Goal: Task Accomplishment & Management: Manage account settings

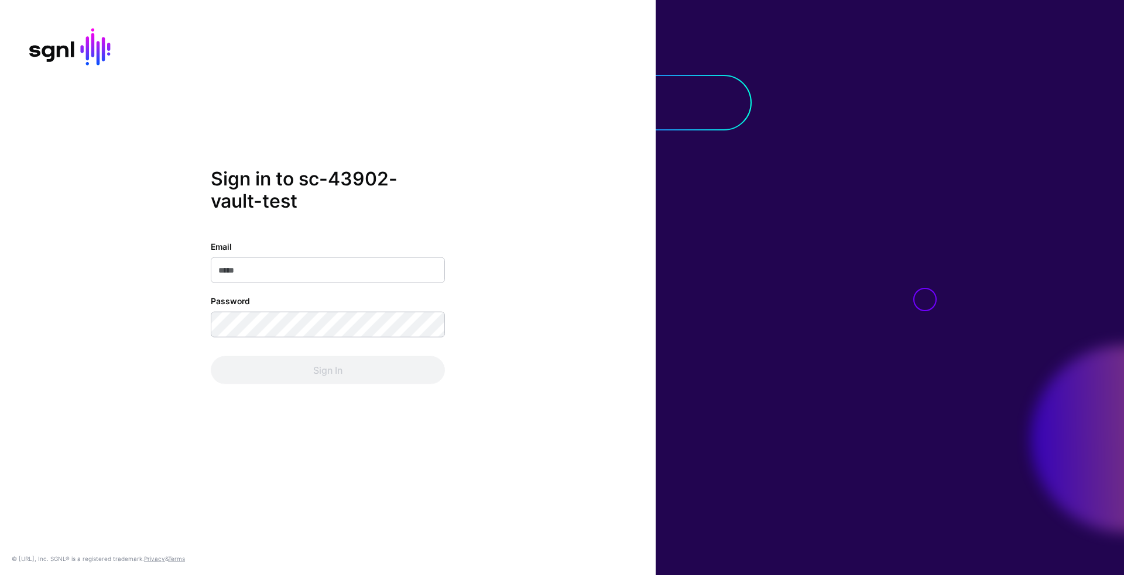
click at [375, 272] on input "Email" at bounding box center [328, 271] width 234 height 26
type input "**********"
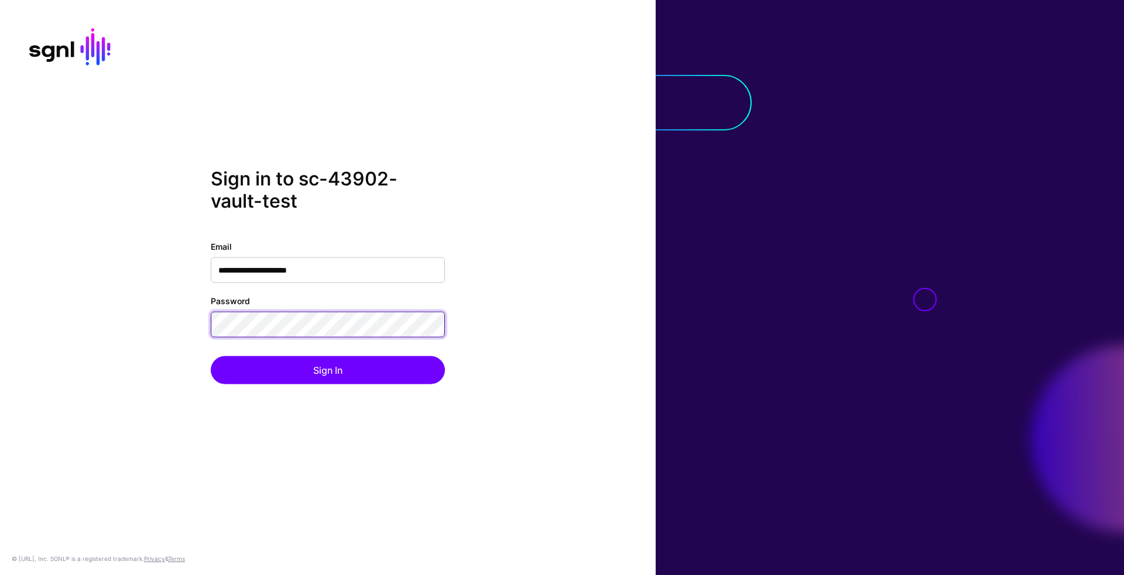
click at [211, 356] on button "Sign In" at bounding box center [328, 370] width 234 height 28
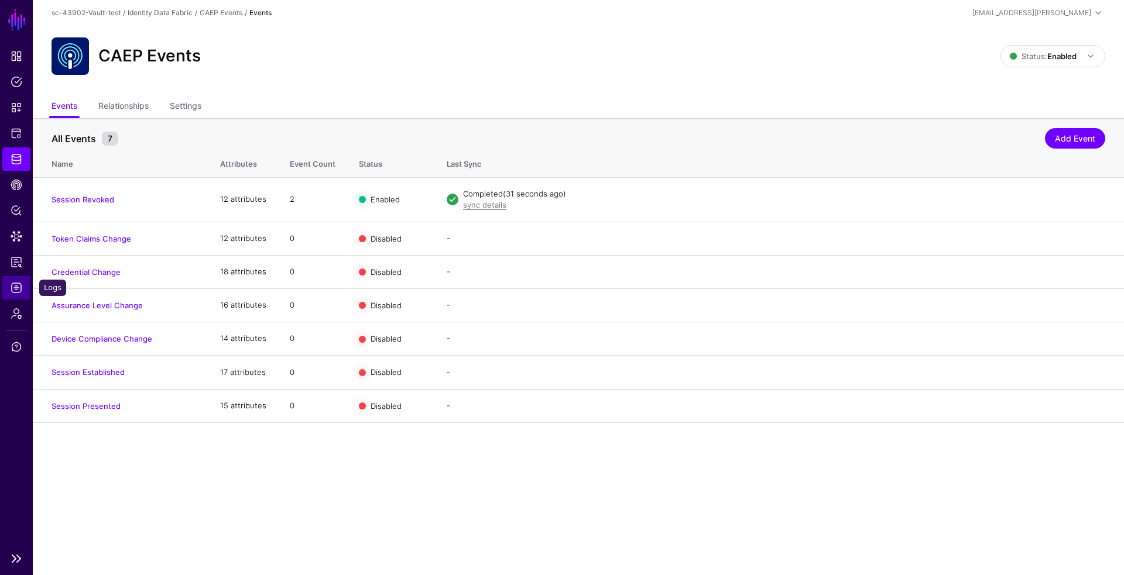
click at [5, 282] on link "Logs" at bounding box center [16, 287] width 28 height 23
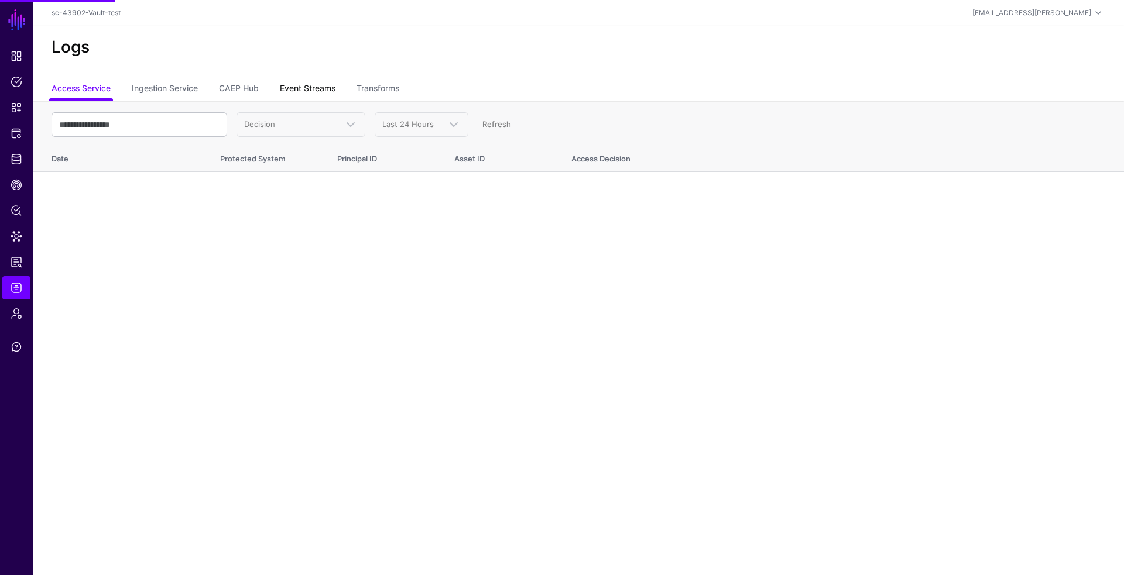
click at [315, 94] on link "Event Streams" at bounding box center [308, 89] width 56 height 22
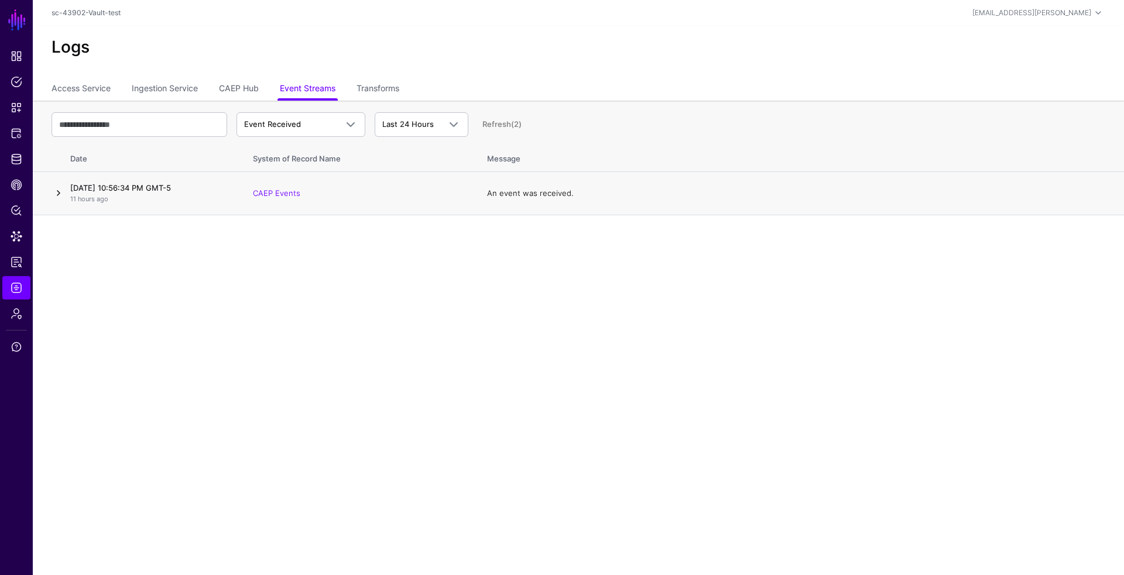
click at [60, 195] on link at bounding box center [59, 193] width 14 height 14
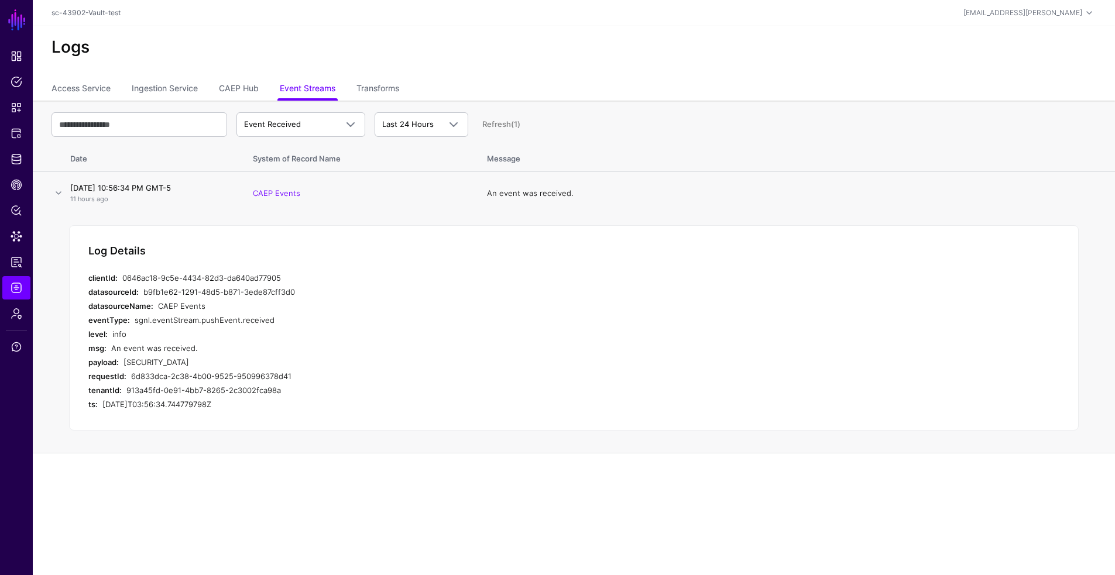
scroll to position [5, 0]
drag, startPoint x: 163, startPoint y: 486, endPoint x: 122, endPoint y: 363, distance: 128.8
click at [122, 363] on div "payload: [SECURITY_DATA]" at bounding box center [322, 362] width 468 height 14
copy div "[SECURITY_DATA]"
click at [15, 182] on span "CAEP Hub" at bounding box center [17, 185] width 12 height 12
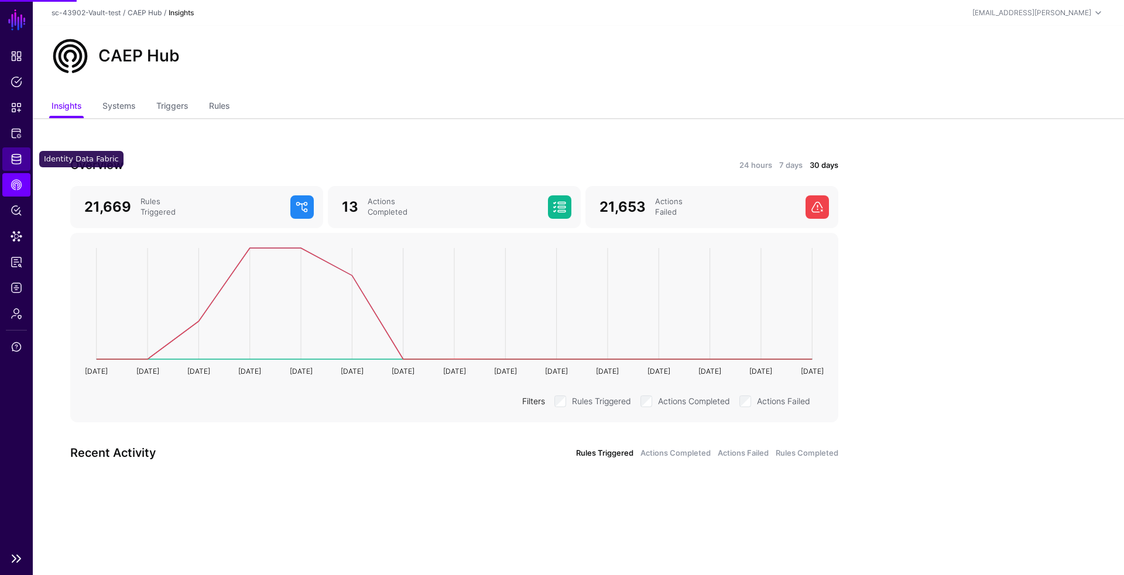
click at [13, 152] on link "Identity Data Fabric" at bounding box center [16, 158] width 28 height 23
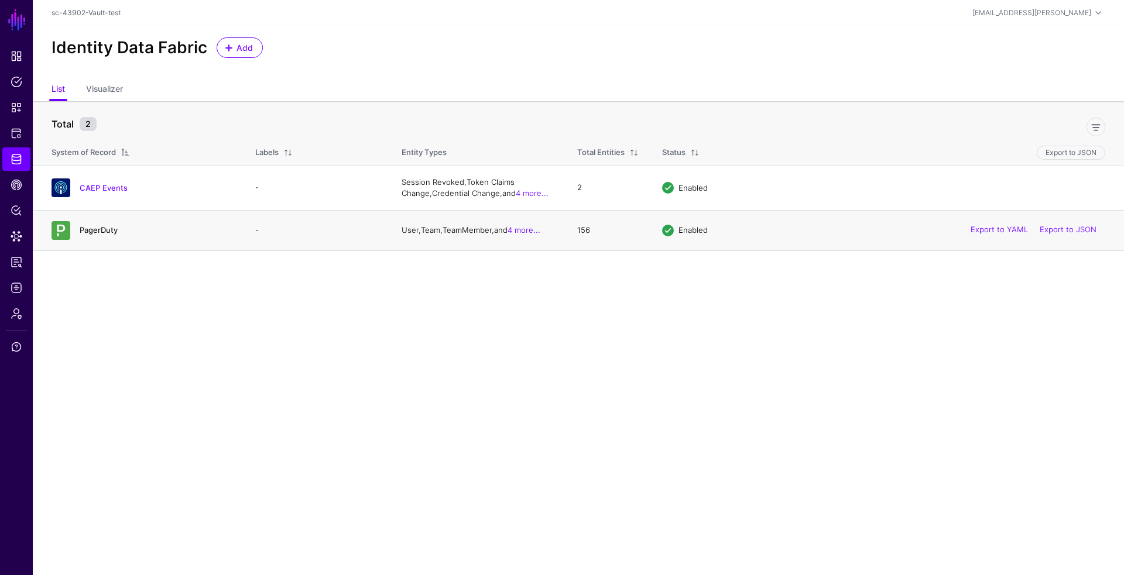
click at [86, 227] on link "PagerDuty" at bounding box center [99, 229] width 38 height 9
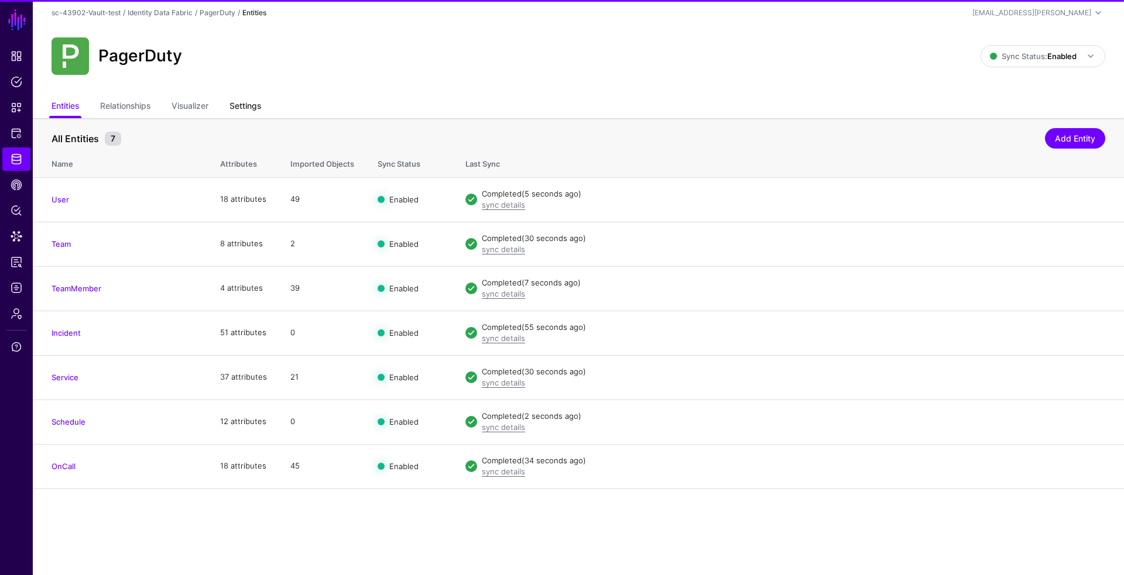
click at [252, 104] on link "Settings" at bounding box center [245, 107] width 32 height 22
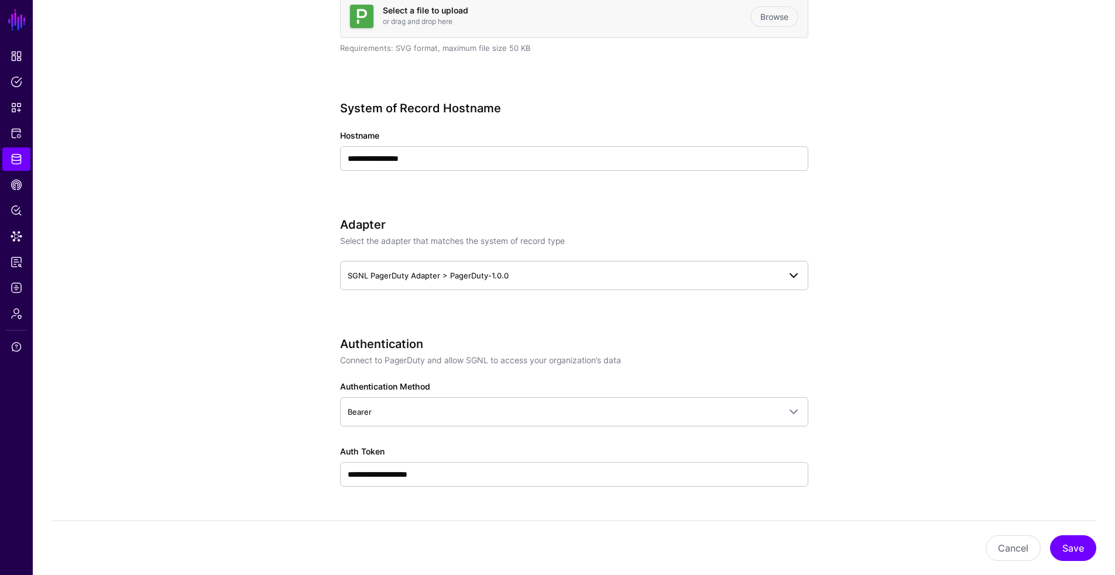
scroll to position [587, 0]
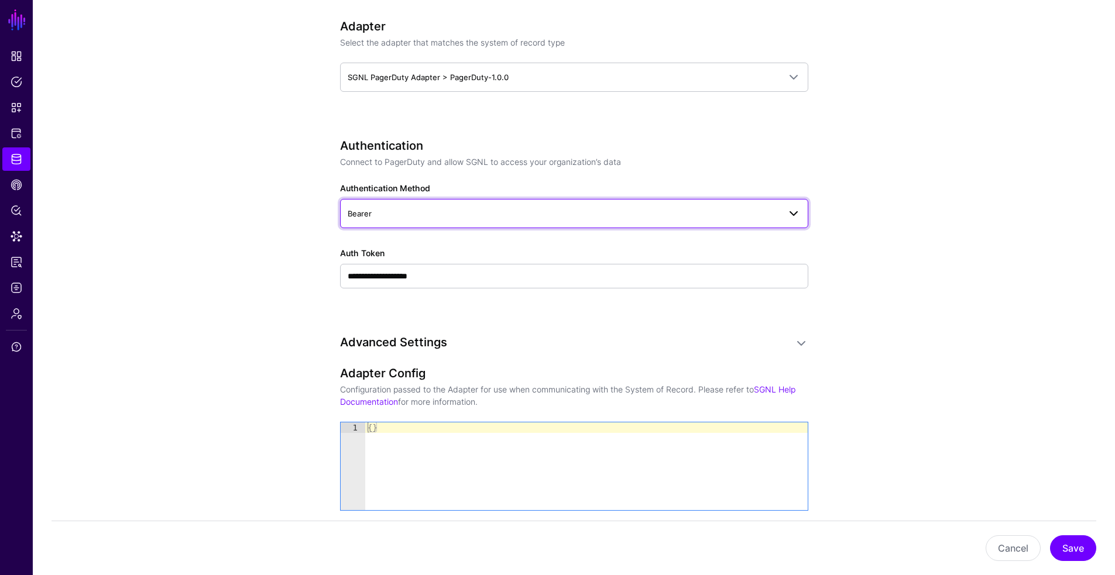
click at [645, 209] on span "Bearer" at bounding box center [564, 213] width 432 height 13
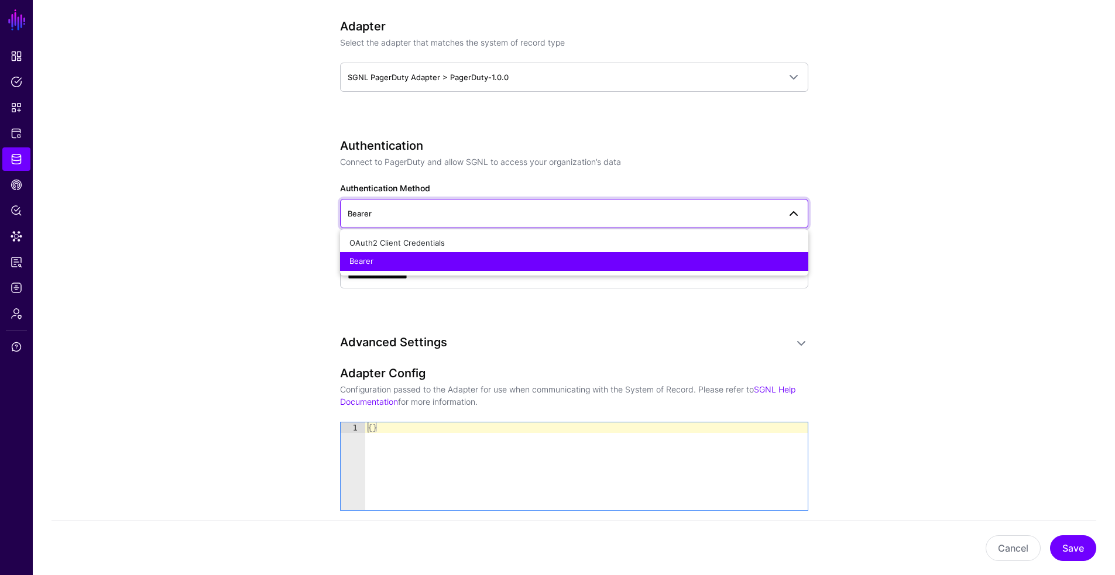
click at [645, 209] on span "Bearer" at bounding box center [564, 213] width 432 height 13
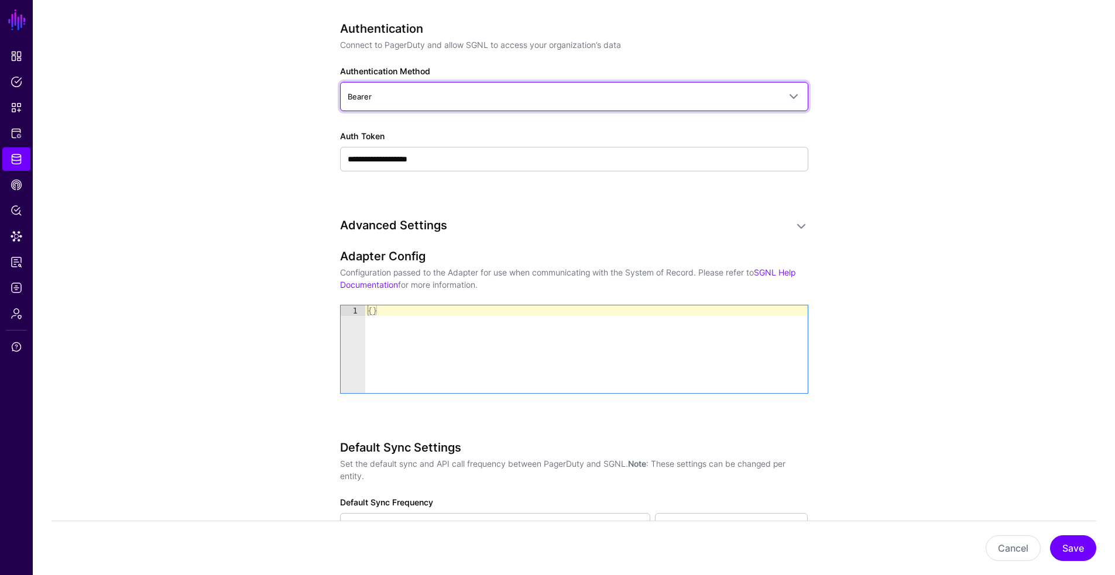
scroll to position [699, 0]
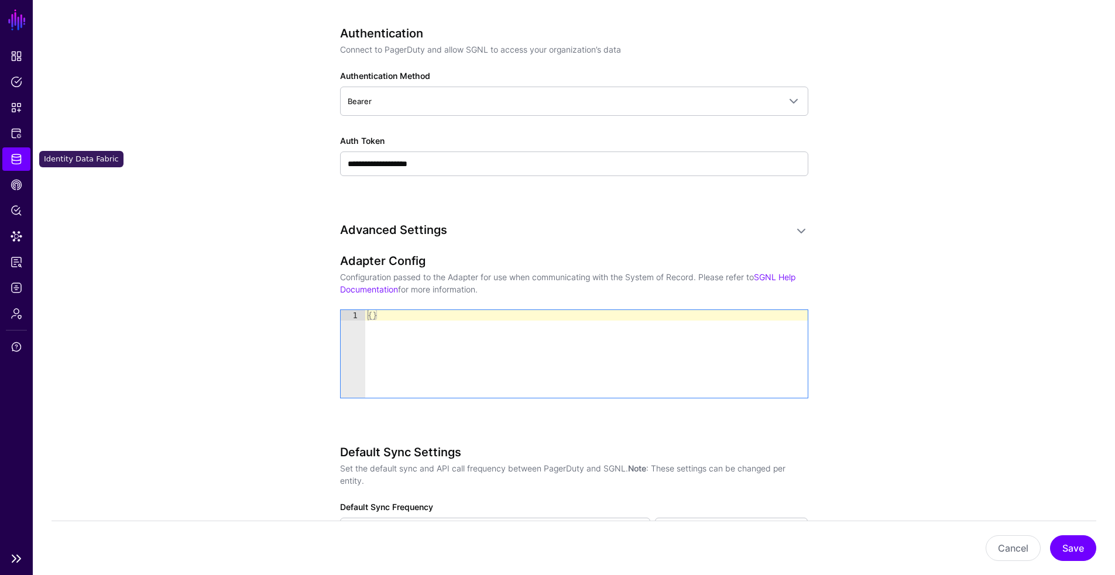
click at [24, 161] on link "Identity Data Fabric" at bounding box center [16, 158] width 28 height 23
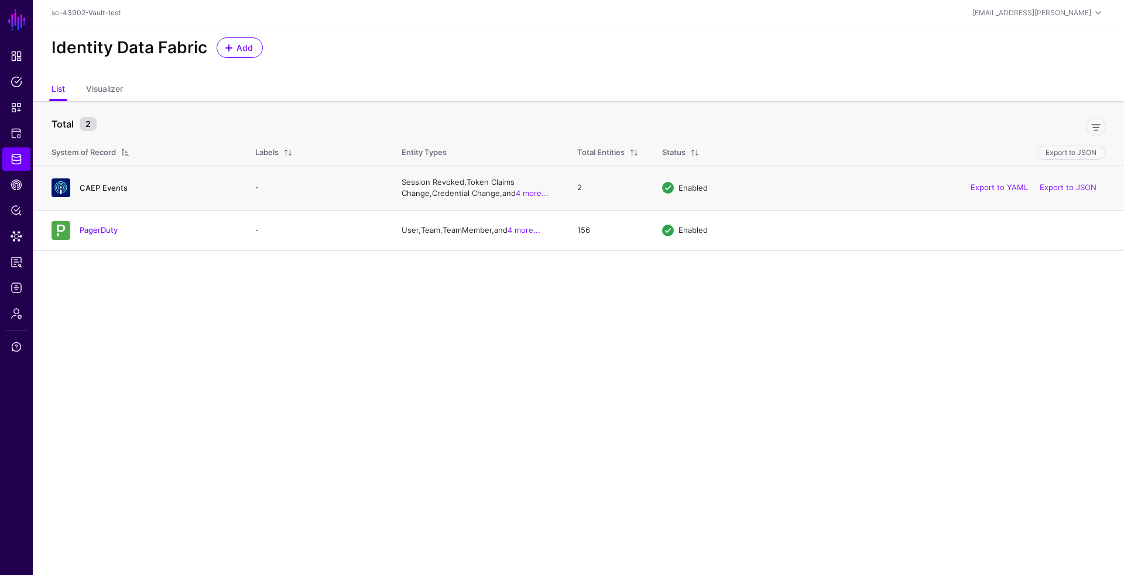
click at [101, 190] on link "CAEP Events" at bounding box center [104, 187] width 48 height 9
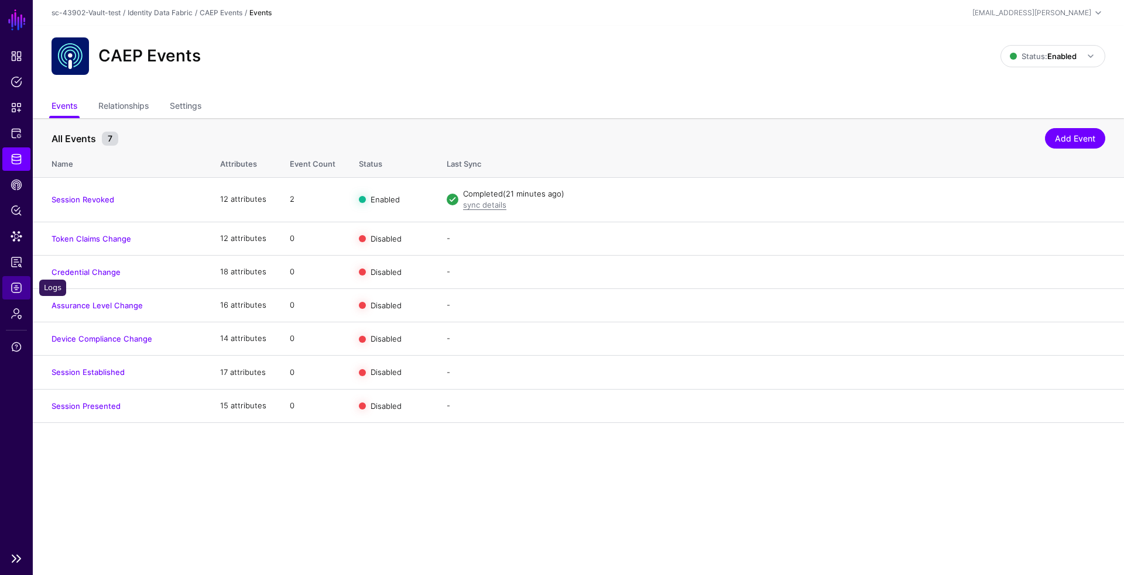
click at [20, 293] on span "Logs" at bounding box center [17, 288] width 12 height 12
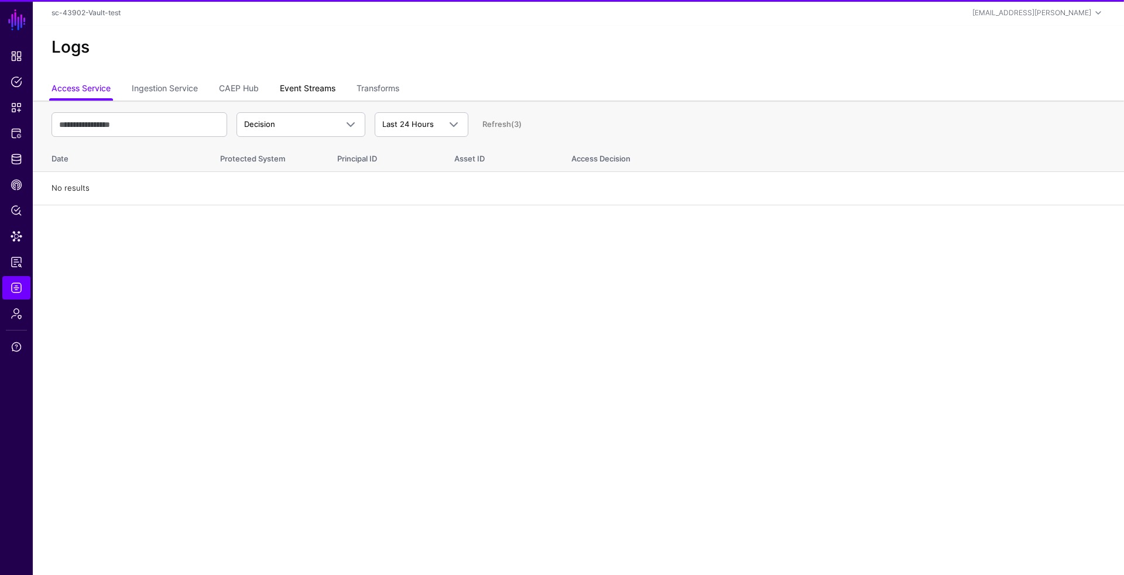
click at [286, 89] on link "Event Streams" at bounding box center [308, 89] width 56 height 22
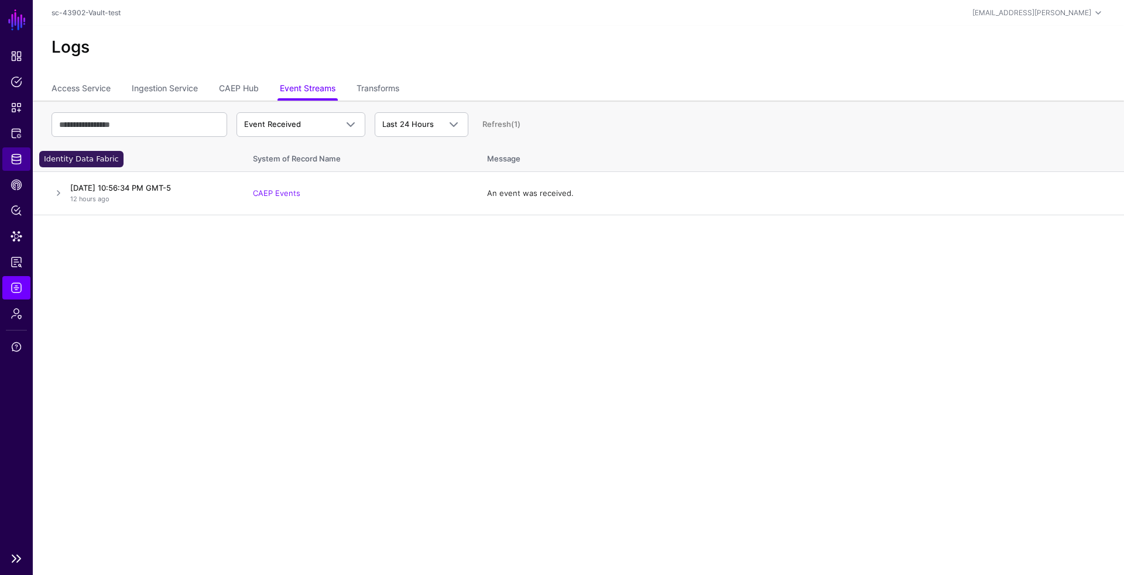
click at [15, 160] on span "Identity Data Fabric" at bounding box center [17, 159] width 12 height 12
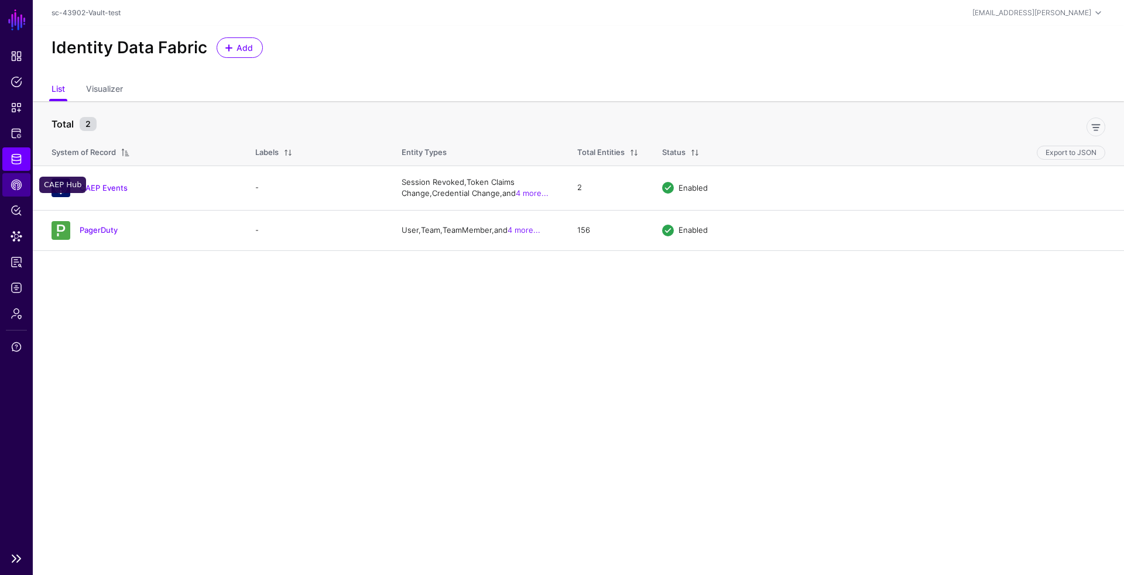
click at [19, 188] on span "CAEP Hub" at bounding box center [17, 185] width 12 height 12
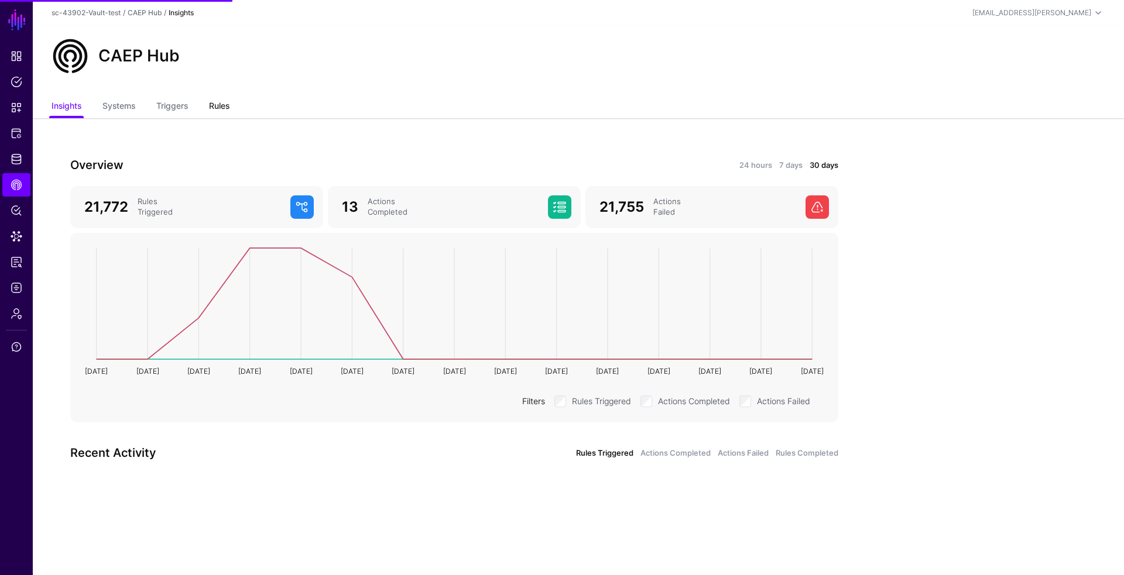
click at [218, 107] on link "Rules" at bounding box center [219, 107] width 20 height 22
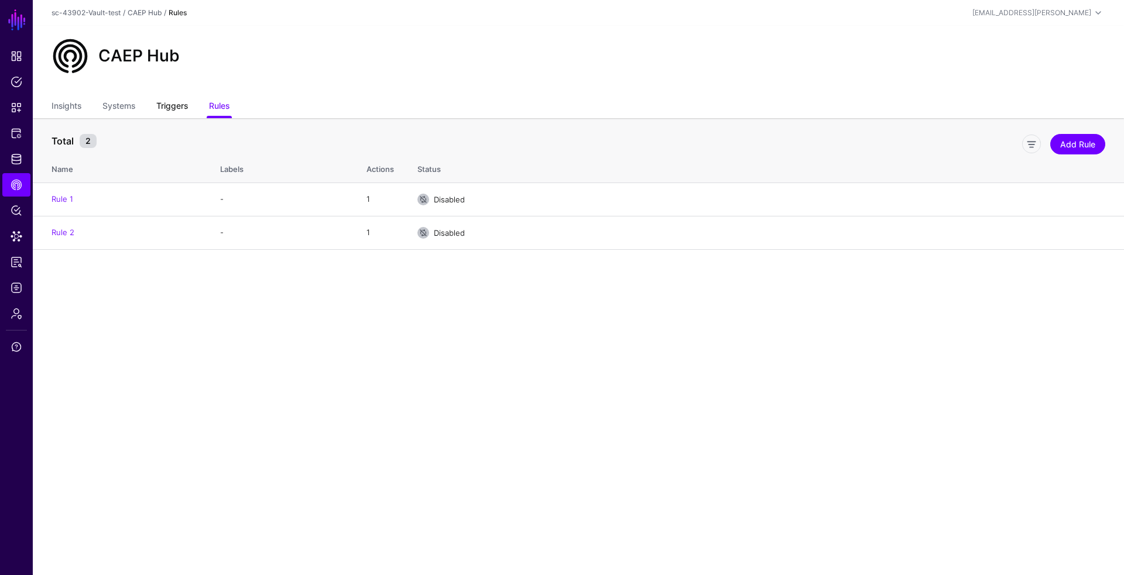
click at [180, 102] on link "Triggers" at bounding box center [172, 107] width 32 height 22
click at [65, 227] on link "Trigger 2" at bounding box center [68, 231] width 33 height 9
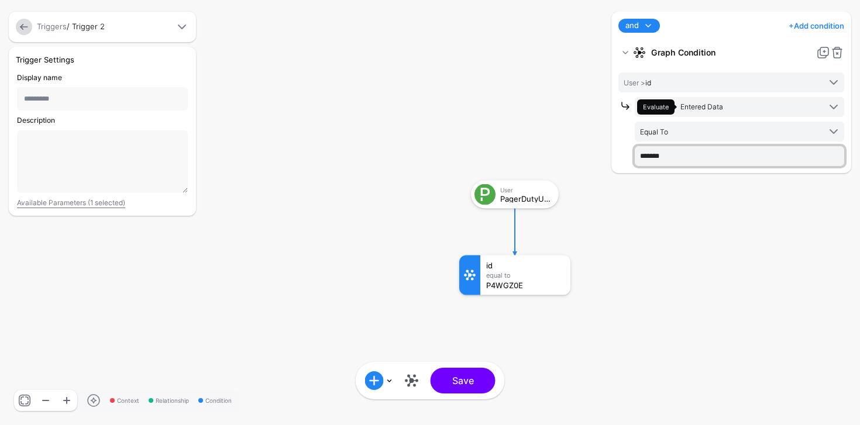
click at [651, 153] on input "*******" at bounding box center [740, 156] width 210 height 20
click at [22, 27] on link at bounding box center [24, 27] width 16 height 16
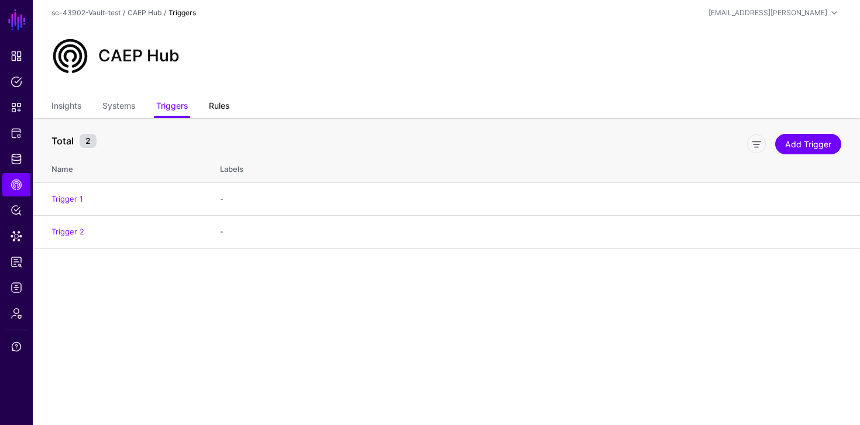
click at [216, 104] on link "Rules" at bounding box center [219, 107] width 20 height 22
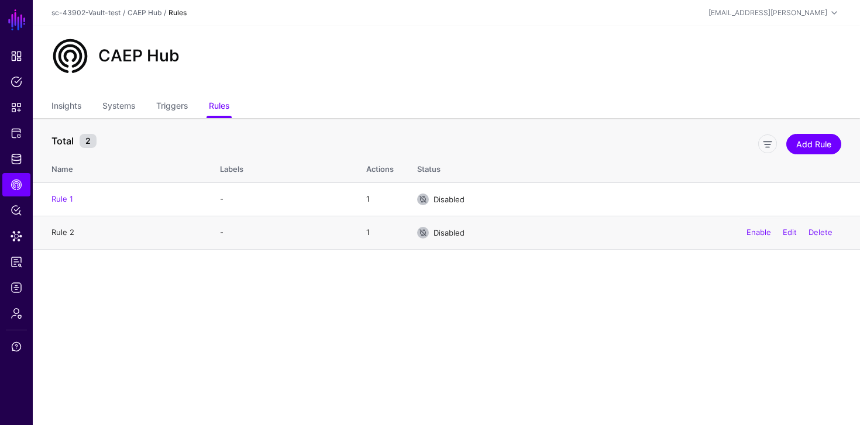
click at [69, 235] on link "Rule 2" at bounding box center [63, 232] width 23 height 9
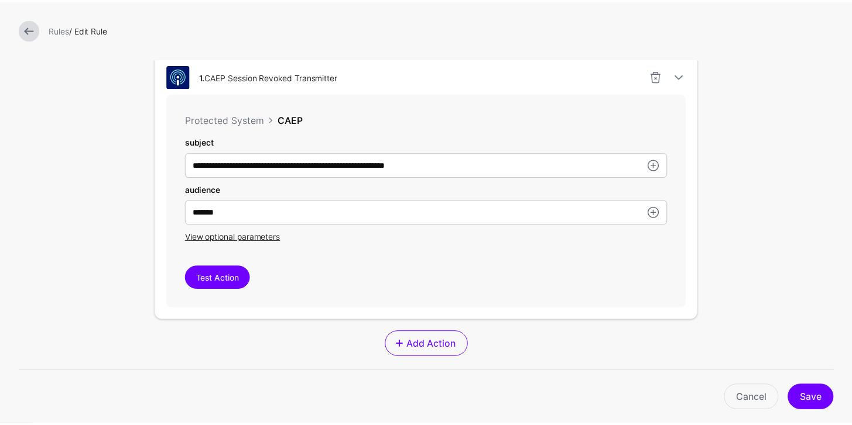
scroll to position [297, 0]
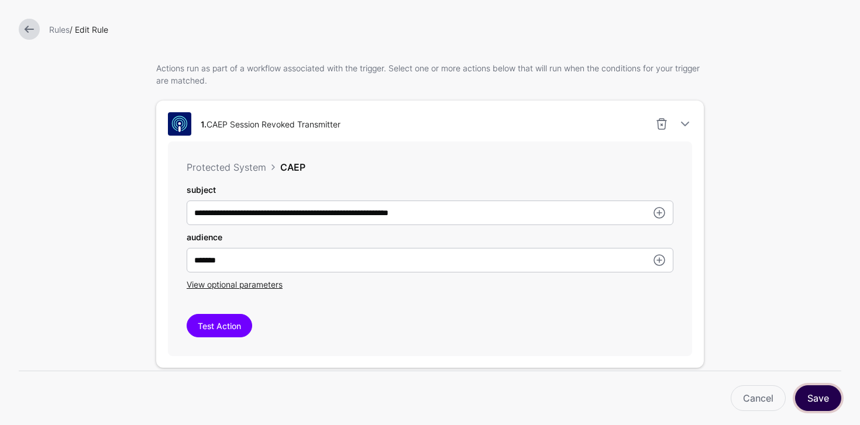
click at [804, 393] on button "Save" at bounding box center [818, 399] width 46 height 26
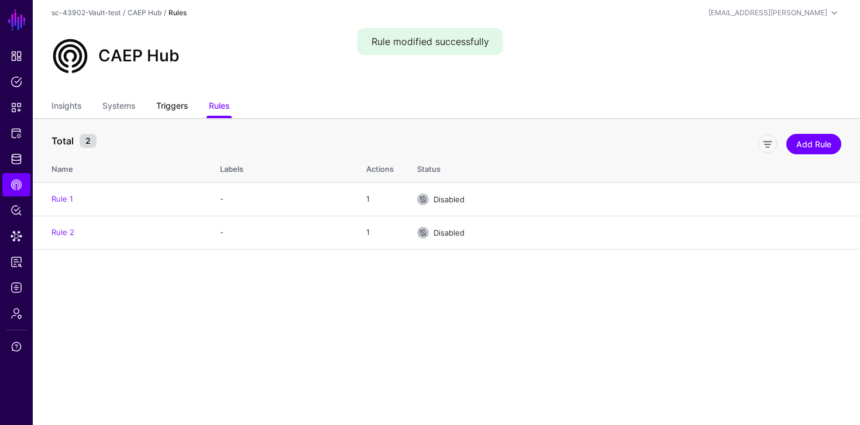
click at [175, 106] on link "Triggers" at bounding box center [172, 107] width 32 height 22
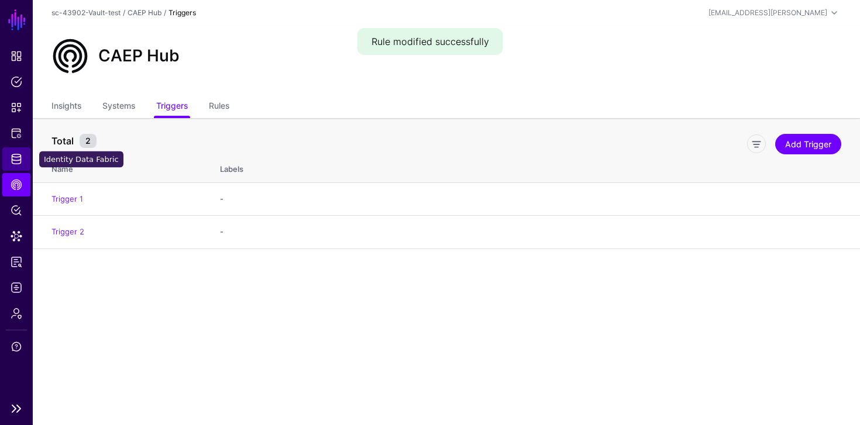
click at [11, 164] on span "Identity Data Fabric" at bounding box center [17, 159] width 12 height 12
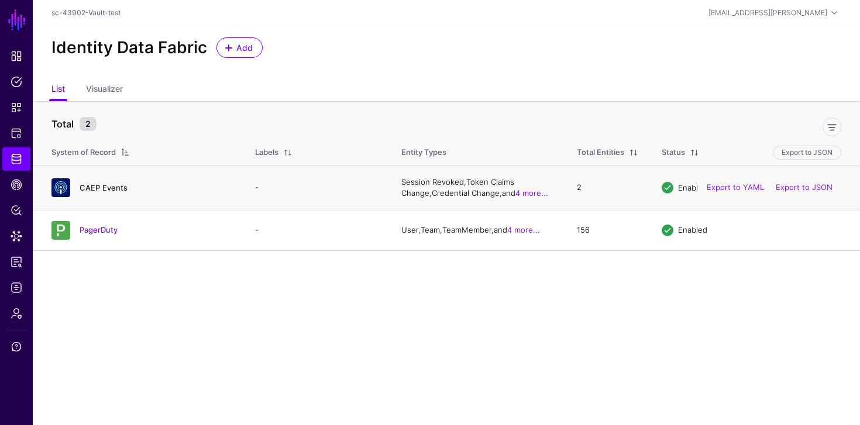
click at [100, 187] on link "CAEP Events" at bounding box center [104, 187] width 48 height 9
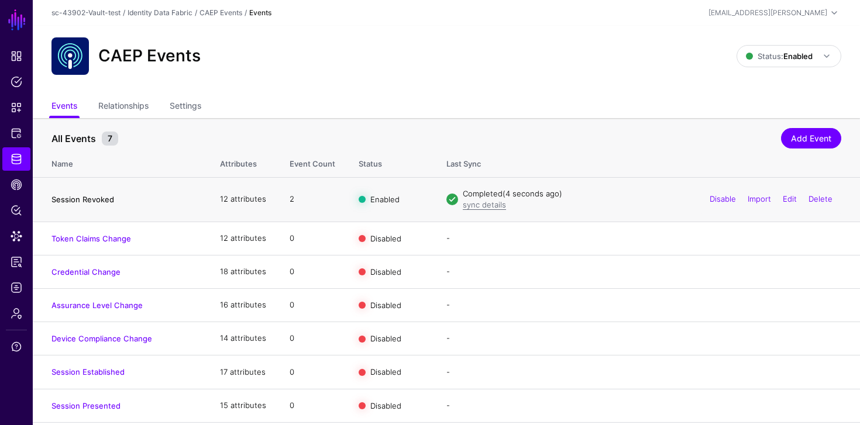
click at [105, 195] on link "Session Revoked" at bounding box center [83, 199] width 63 height 9
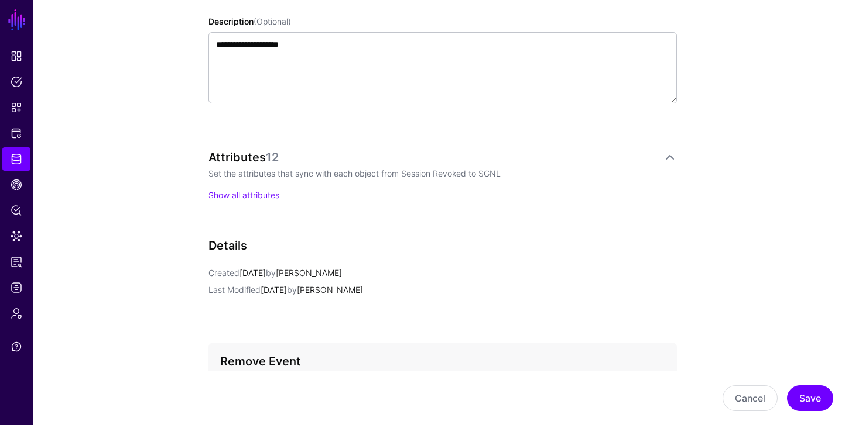
scroll to position [392, 0]
click at [241, 200] on p "Show all attributes" at bounding box center [442, 194] width 468 height 12
click at [242, 197] on link "Show all attributes" at bounding box center [243, 195] width 71 height 10
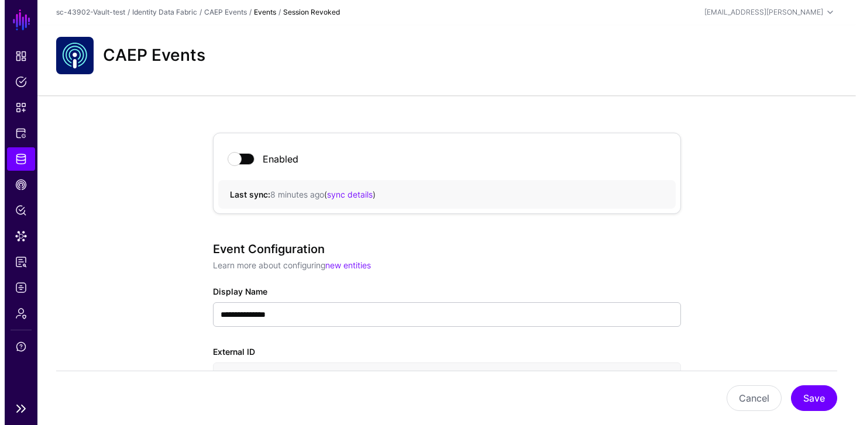
scroll to position [0, 0]
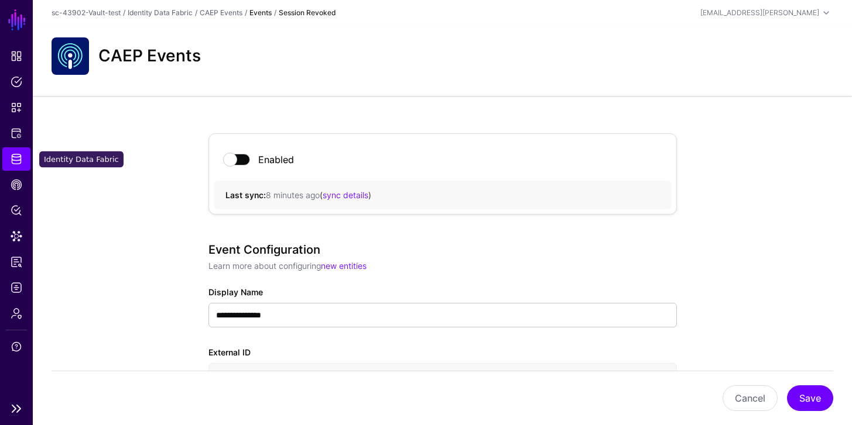
click at [23, 151] on link "Identity Data Fabric" at bounding box center [16, 158] width 28 height 23
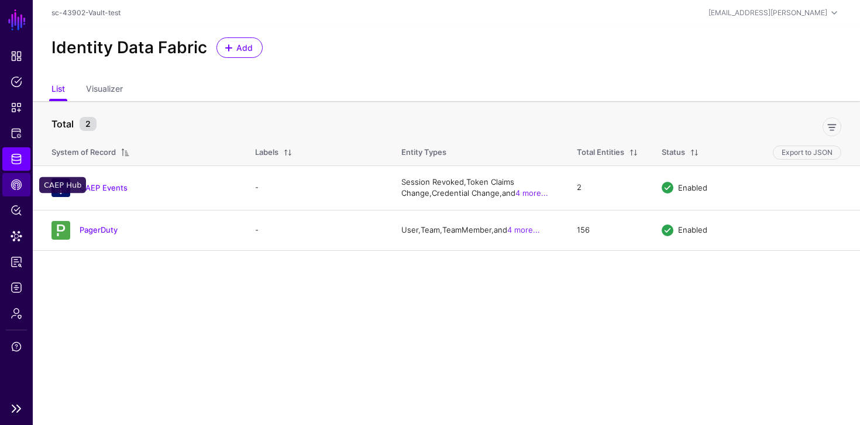
click at [21, 188] on span "CAEP Hub" at bounding box center [17, 185] width 12 height 12
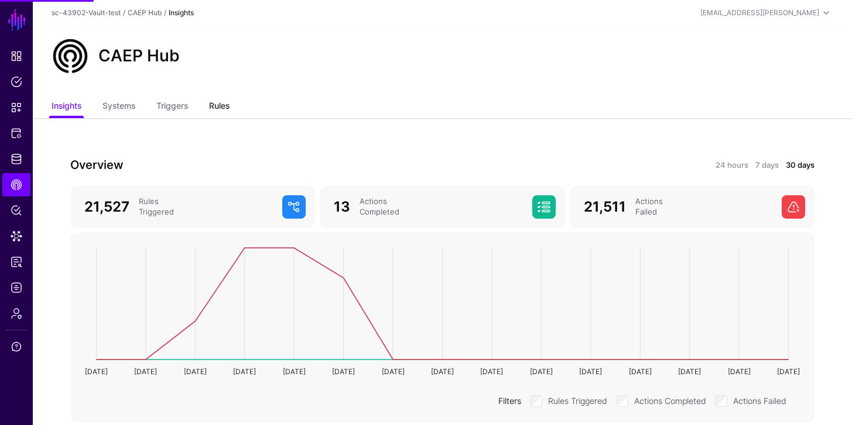
click at [219, 105] on link "Rules" at bounding box center [219, 107] width 20 height 22
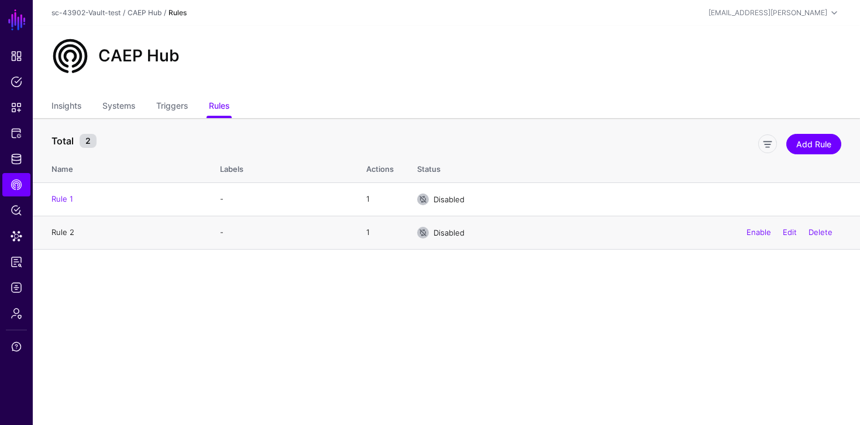
click at [69, 231] on link "Rule 2" at bounding box center [63, 232] width 23 height 9
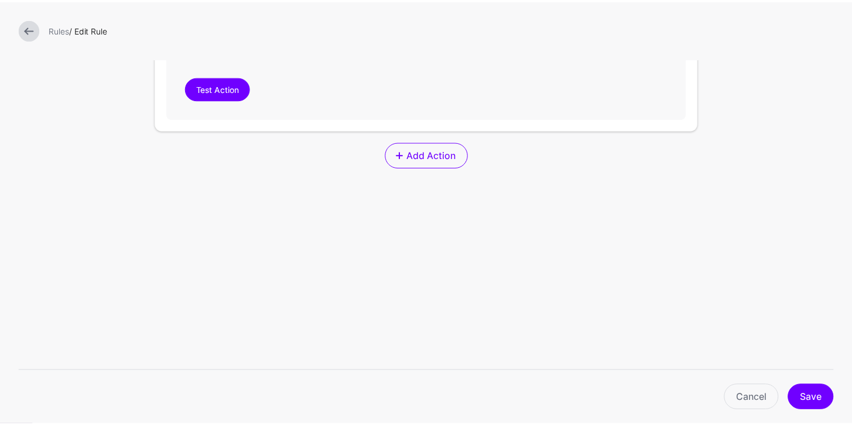
scroll to position [310, 0]
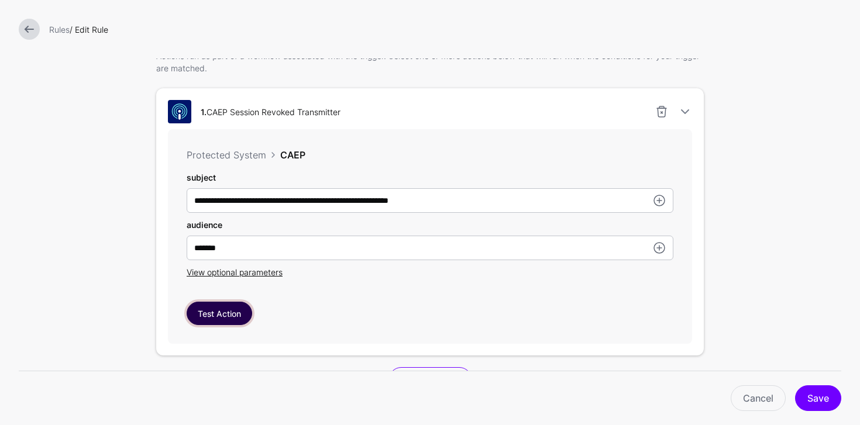
click at [223, 317] on button "Test Action" at bounding box center [220, 313] width 66 height 23
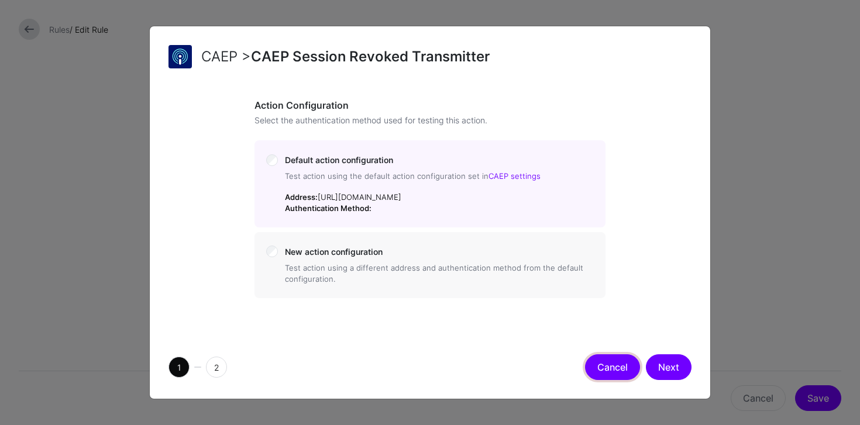
click at [613, 369] on button "Cancel" at bounding box center [612, 368] width 55 height 26
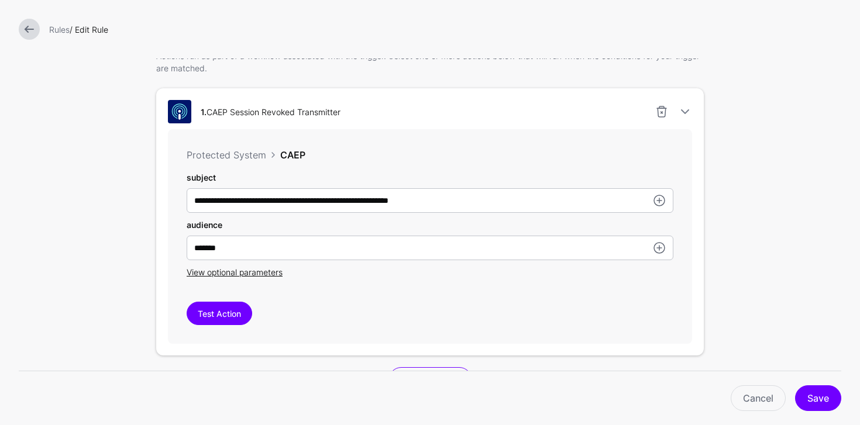
click at [36, 28] on link at bounding box center [29, 29] width 21 height 21
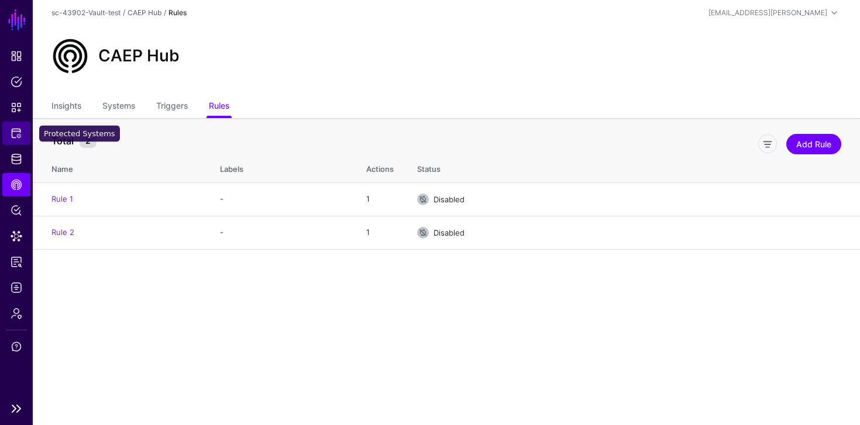
click at [18, 135] on span "Protected Systems" at bounding box center [17, 134] width 12 height 12
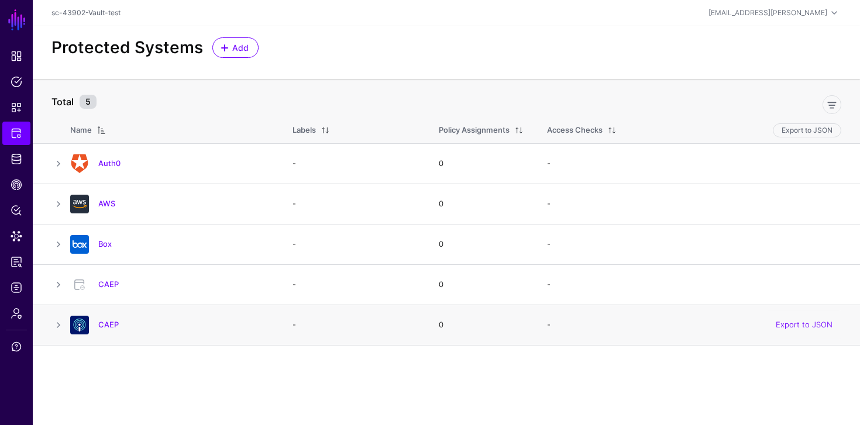
click at [104, 316] on div "CAEP" at bounding box center [170, 325] width 208 height 19
click at [105, 320] on h4 "CAEP" at bounding box center [183, 325] width 171 height 11
click at [105, 325] on link "CAEP" at bounding box center [108, 324] width 20 height 9
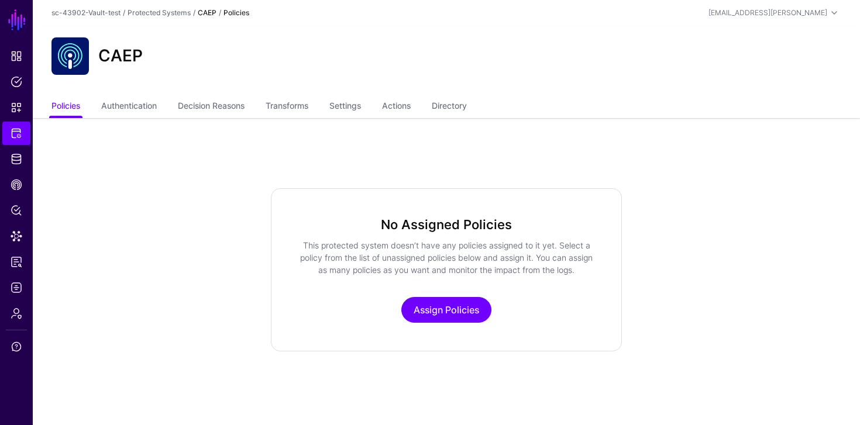
click at [382, 99] on ul "Policies Authentication Decision Reasons Transforms Settings Actions Directory" at bounding box center [447, 107] width 790 height 22
click at [406, 105] on link "Actions" at bounding box center [396, 107] width 29 height 22
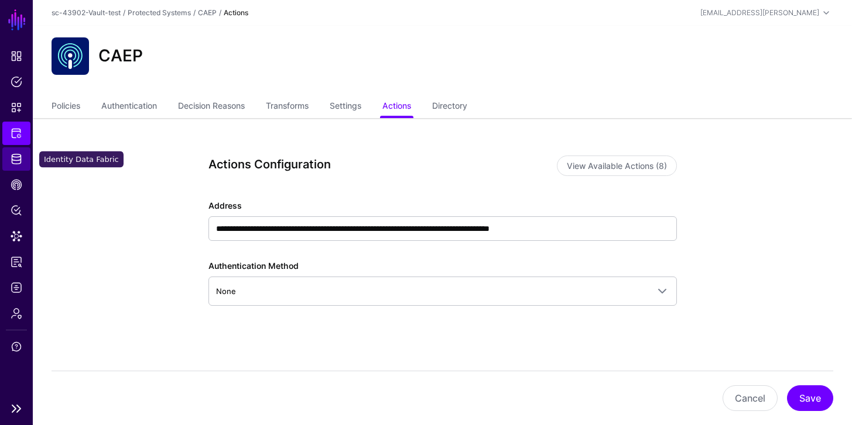
click at [11, 158] on span "Identity Data Fabric" at bounding box center [17, 159] width 12 height 12
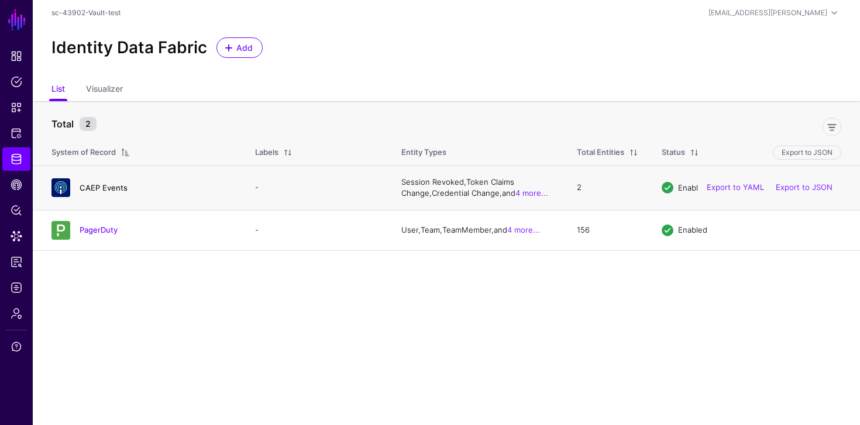
click at [103, 191] on link "CAEP Events" at bounding box center [104, 187] width 48 height 9
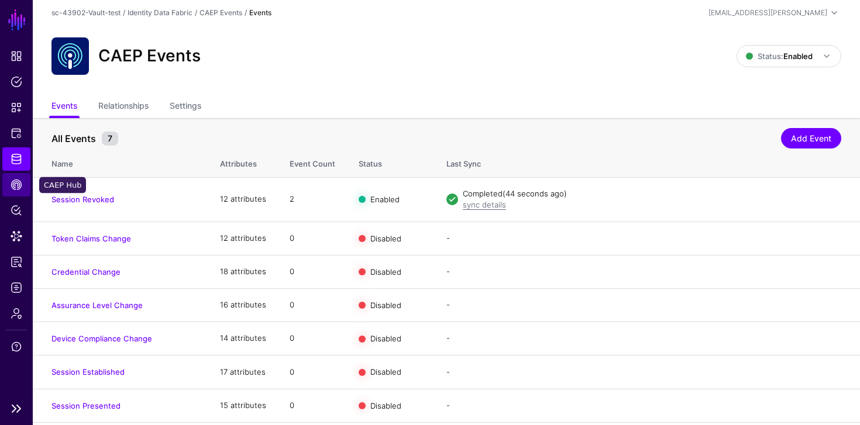
click at [12, 189] on span "CAEP Hub" at bounding box center [17, 185] width 12 height 12
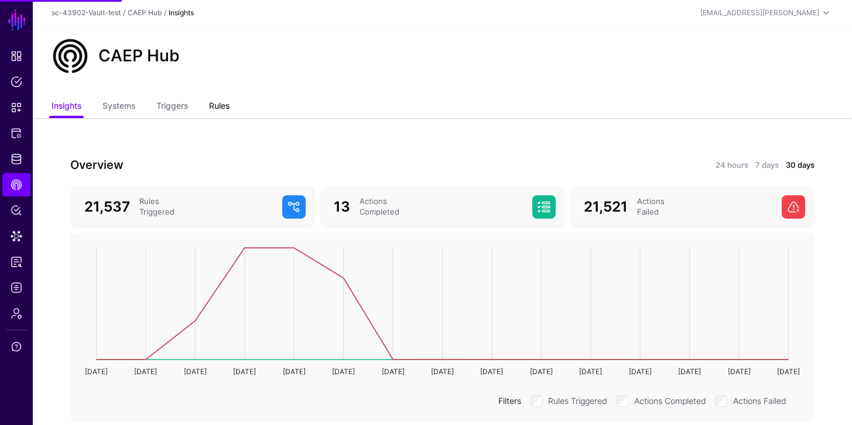
click at [223, 105] on link "Rules" at bounding box center [219, 107] width 20 height 22
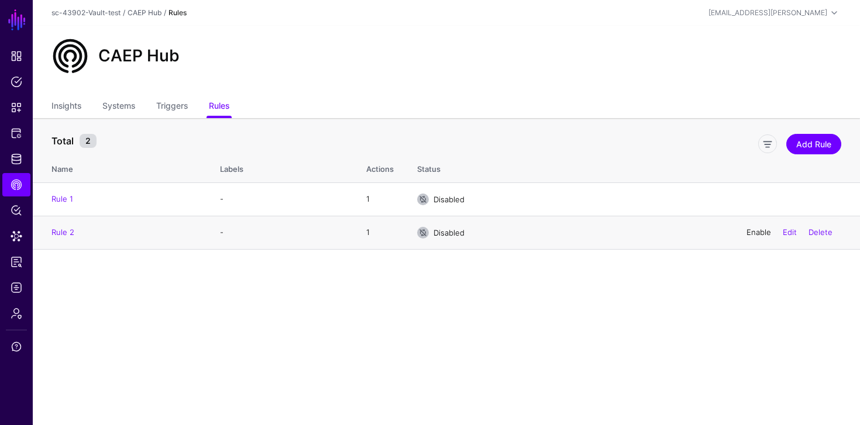
click at [754, 237] on link "Enable" at bounding box center [759, 232] width 25 height 9
click at [16, 280] on link "Logs" at bounding box center [16, 287] width 28 height 23
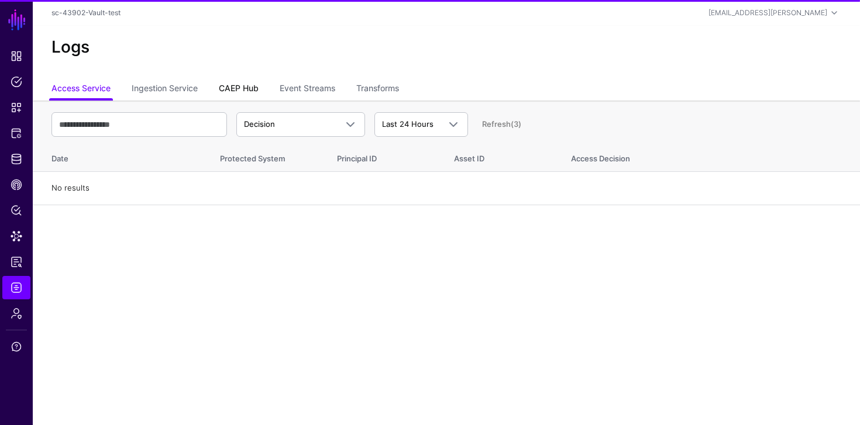
click at [255, 87] on link "CAEP Hub" at bounding box center [239, 89] width 40 height 22
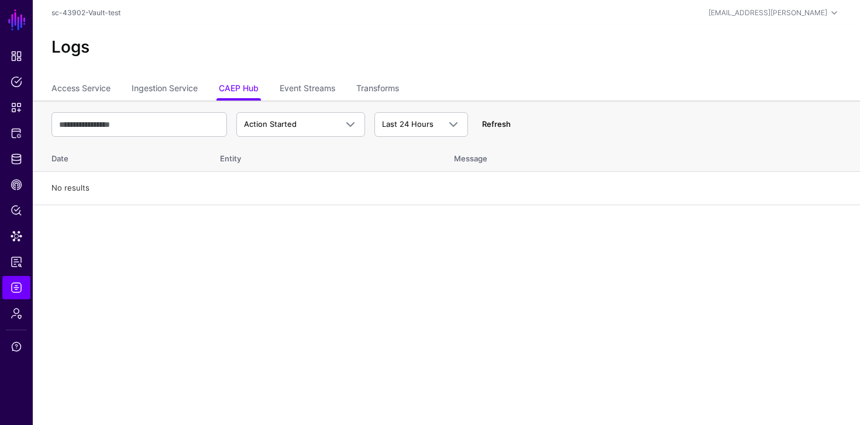
click at [491, 126] on link "Refresh" at bounding box center [496, 123] width 29 height 9
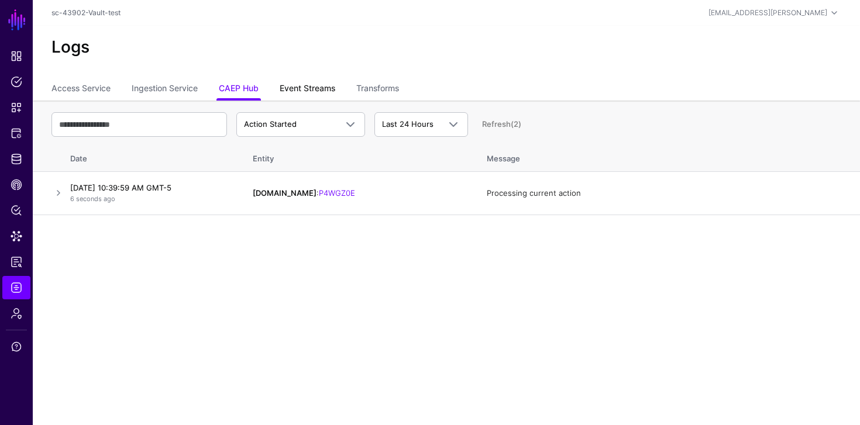
click at [300, 89] on link "Event Streams" at bounding box center [308, 89] width 56 height 22
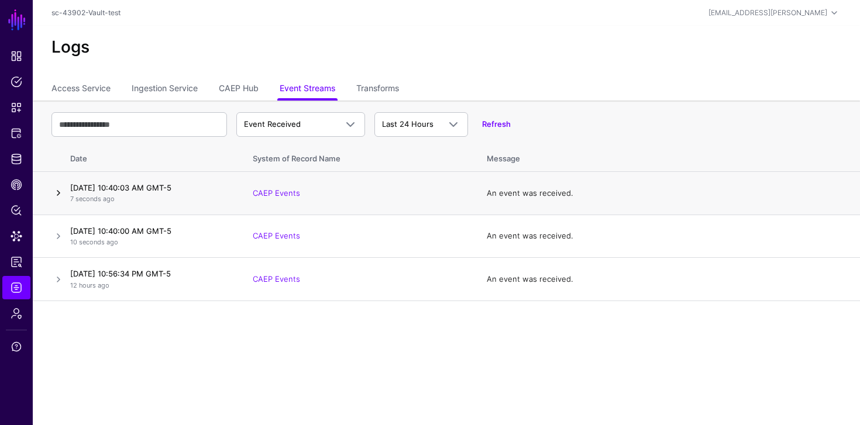
click at [61, 189] on link at bounding box center [59, 193] width 14 height 14
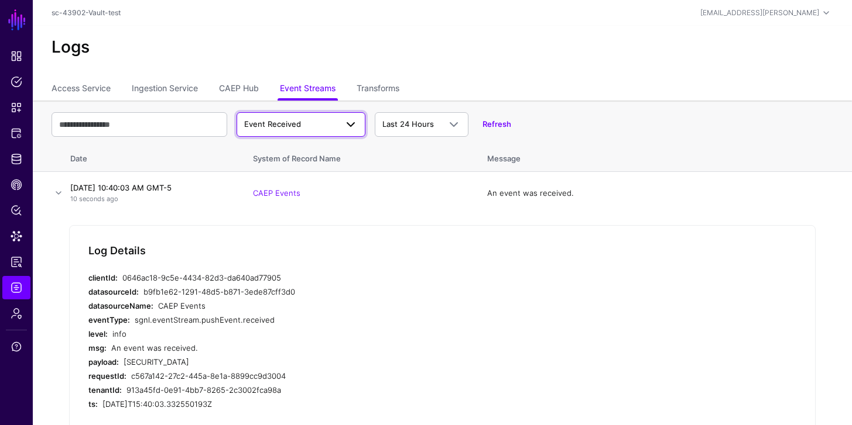
click at [299, 122] on span "Event Received" at bounding box center [272, 123] width 57 height 9
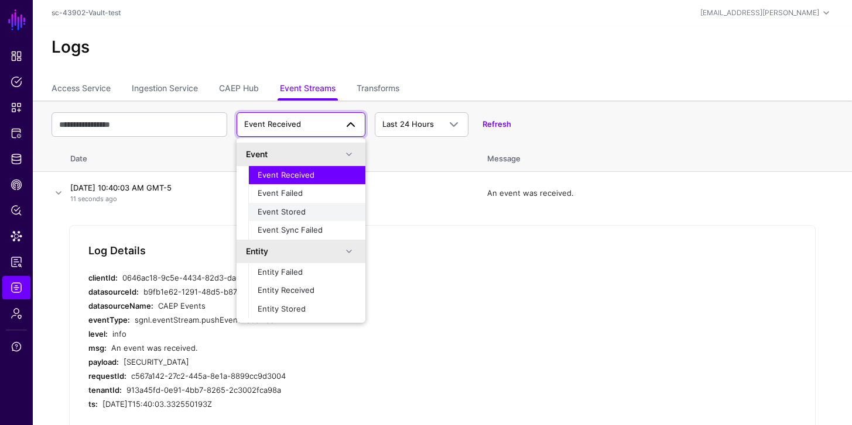
click at [291, 208] on span "Event Stored" at bounding box center [282, 211] width 48 height 9
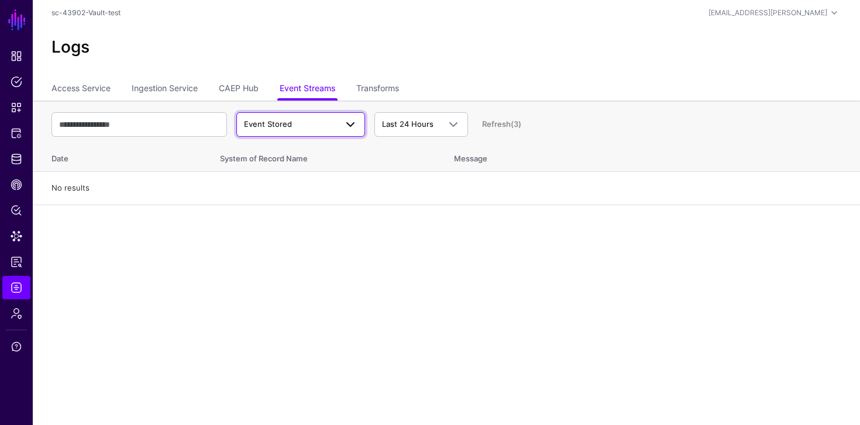
click at [291, 127] on span "Event Stored" at bounding box center [290, 125] width 92 height 12
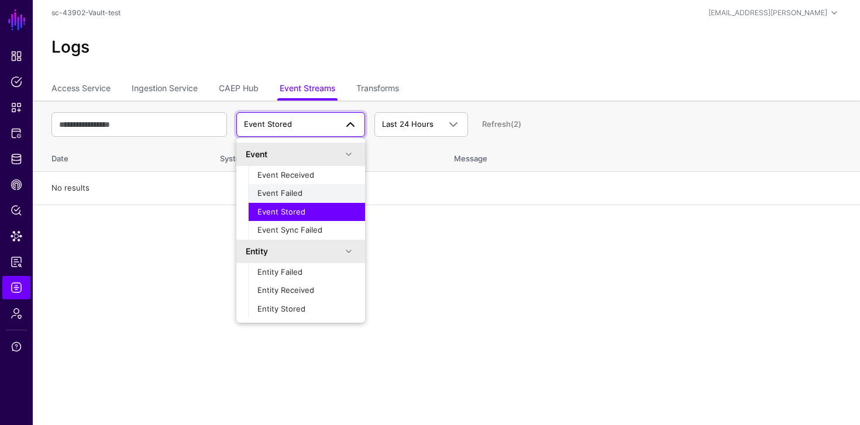
click at [299, 190] on span "Event Failed" at bounding box center [280, 192] width 45 height 9
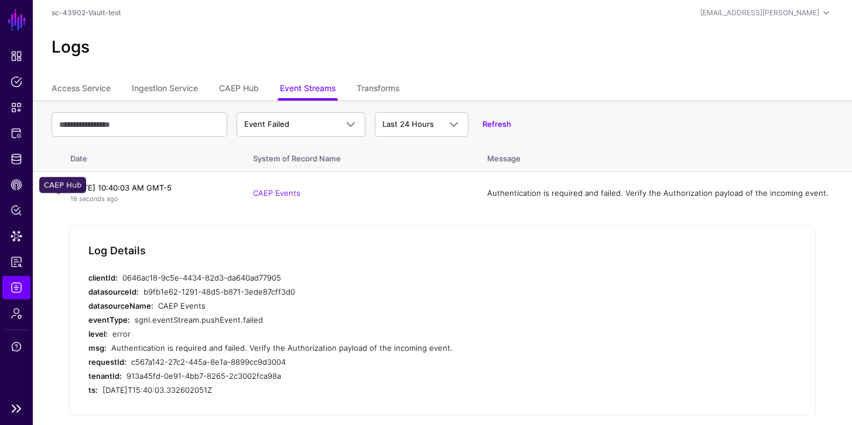
click at [2, 181] on li "CAEP Hub" at bounding box center [16, 184] width 33 height 23
click at [16, 185] on span "CAEP Hub" at bounding box center [17, 185] width 12 height 12
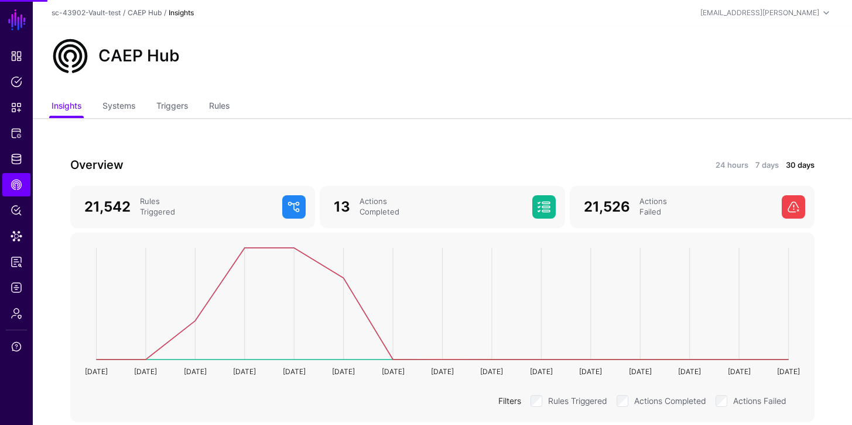
click at [210, 111] on ul "Insights Systems Triggers Rules" at bounding box center [442, 107] width 781 height 22
click at [213, 108] on link "Rules" at bounding box center [219, 107] width 20 height 22
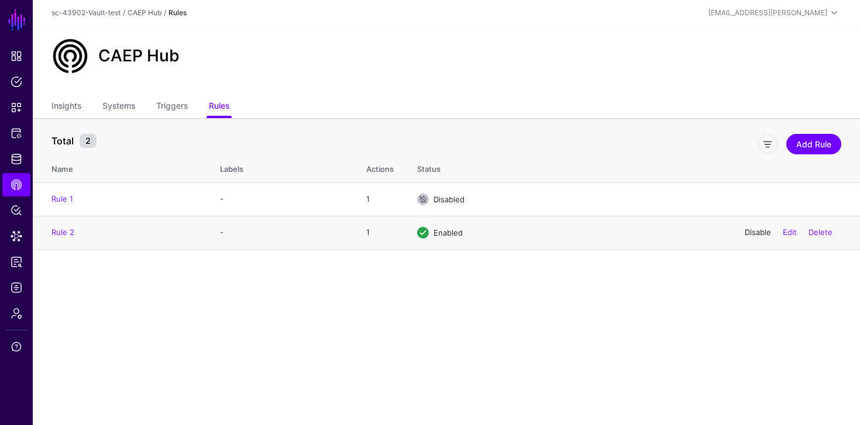
click at [759, 230] on link "Disable" at bounding box center [758, 232] width 26 height 9
click at [16, 286] on span "Logs" at bounding box center [17, 288] width 12 height 12
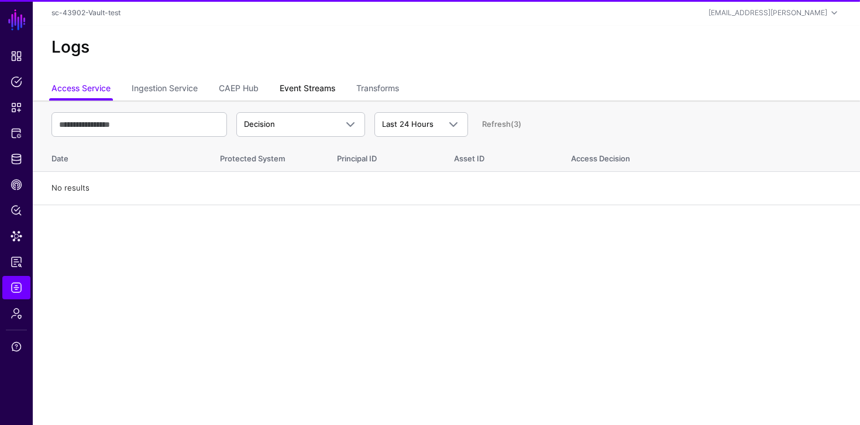
click at [310, 92] on link "Event Streams" at bounding box center [308, 89] width 56 height 22
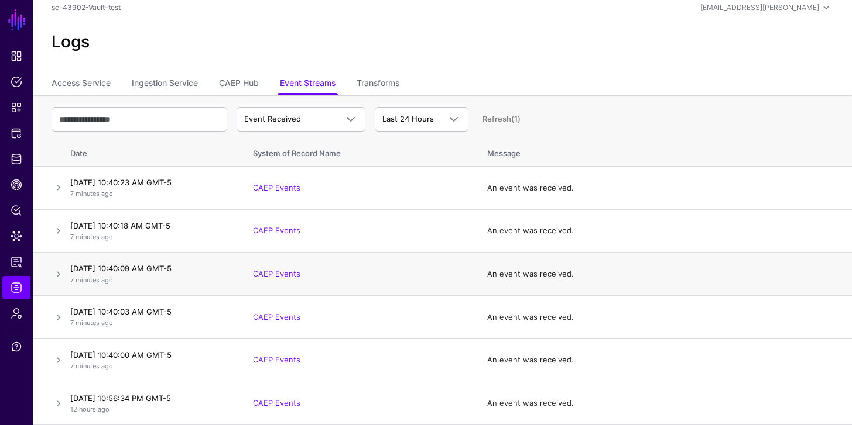
scroll to position [5, 0]
click at [60, 189] on link at bounding box center [59, 188] width 14 height 14
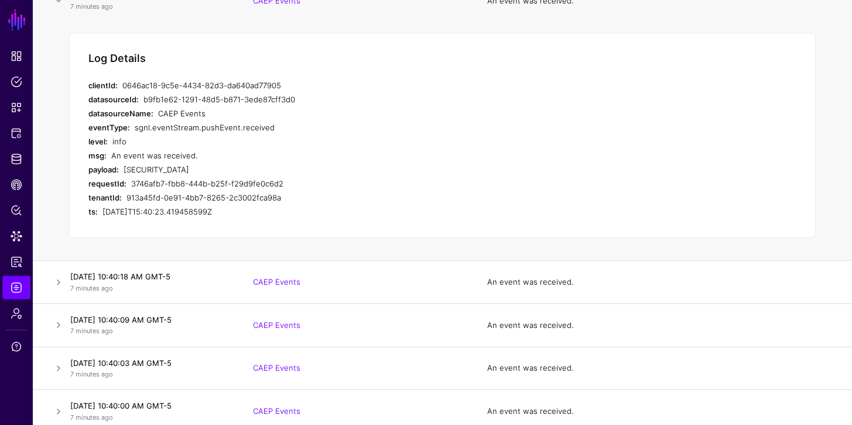
scroll to position [29, 0]
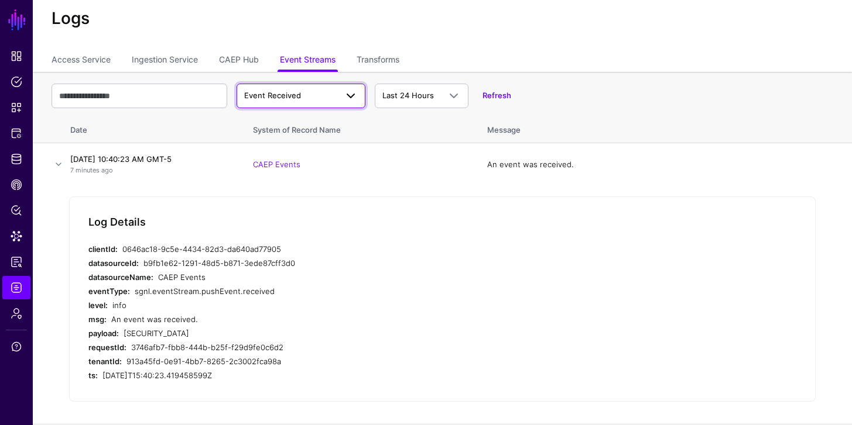
click at [302, 94] on span "Event Received" at bounding box center [290, 96] width 92 height 12
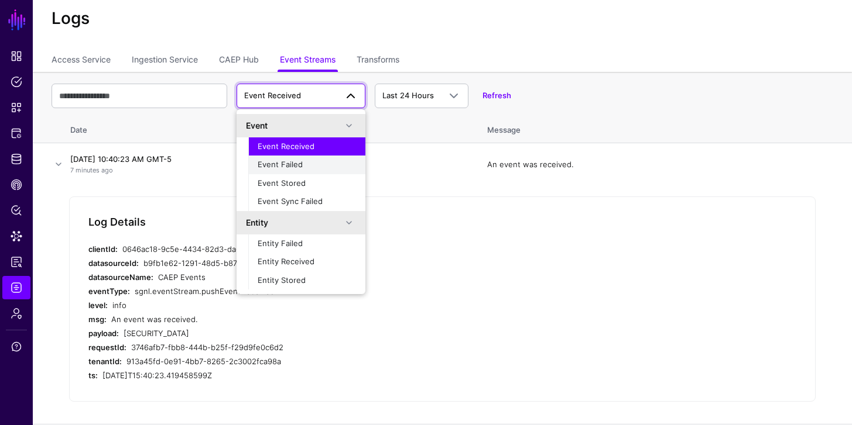
click at [302, 159] on div "Event Failed" at bounding box center [307, 165] width 98 height 12
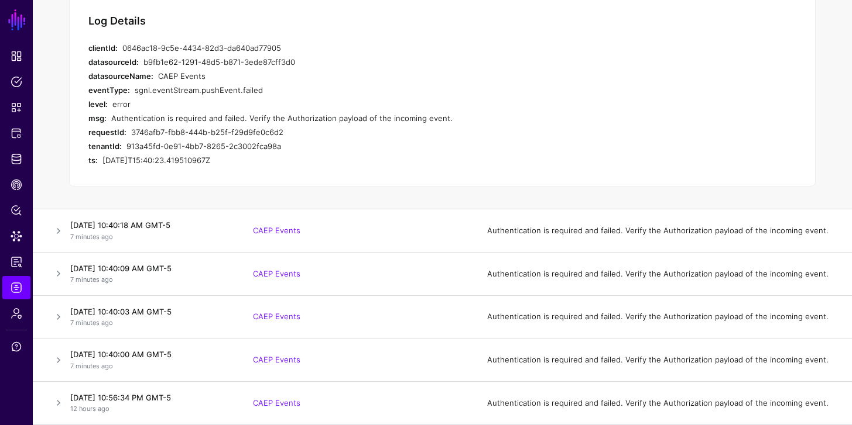
scroll to position [0, 0]
